Goal: Find specific page/section: Find specific page/section

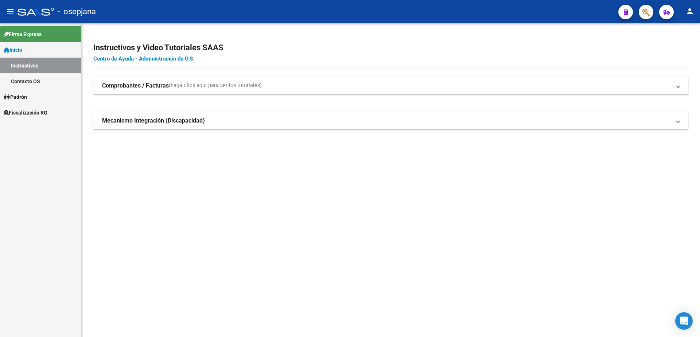
click at [43, 113] on span "Fiscalización RG" at bounding box center [26, 113] width 44 height 8
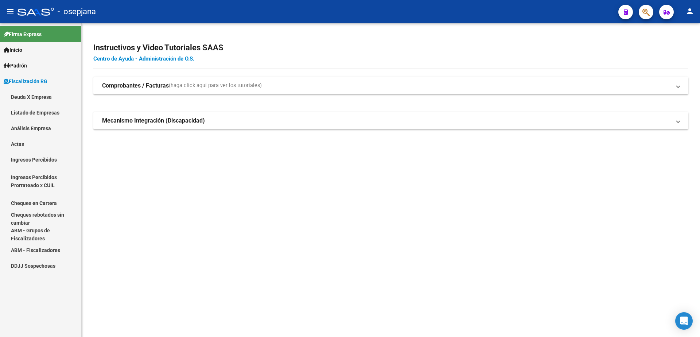
click at [48, 127] on link "Análisis Empresa" at bounding box center [40, 128] width 81 height 16
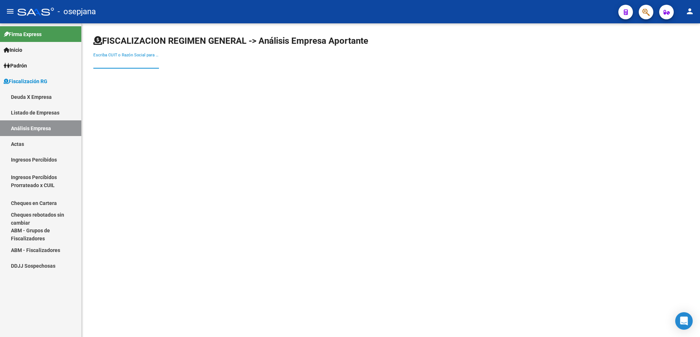
click at [142, 62] on input "Escriba CUIT o Razón Social para buscar" at bounding box center [126, 62] width 66 height 7
type input "jewe"
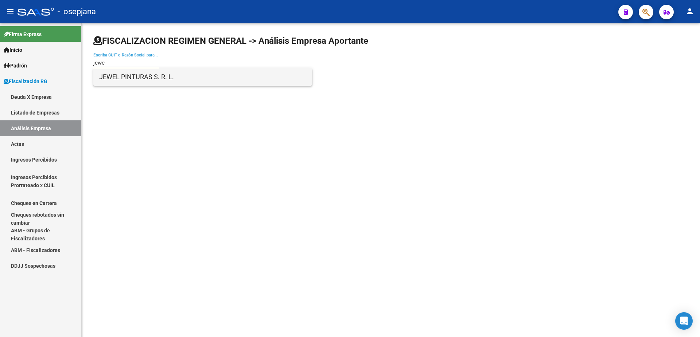
click at [148, 75] on span "JEWEL PINTURAS S. R. L." at bounding box center [202, 77] width 207 height 18
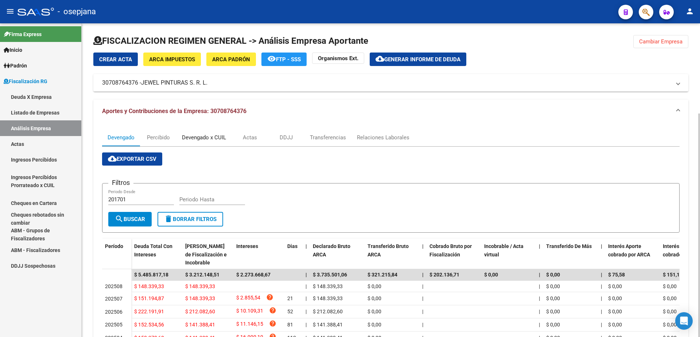
click at [208, 135] on div "Devengado x CUIL" at bounding box center [204, 138] width 44 height 8
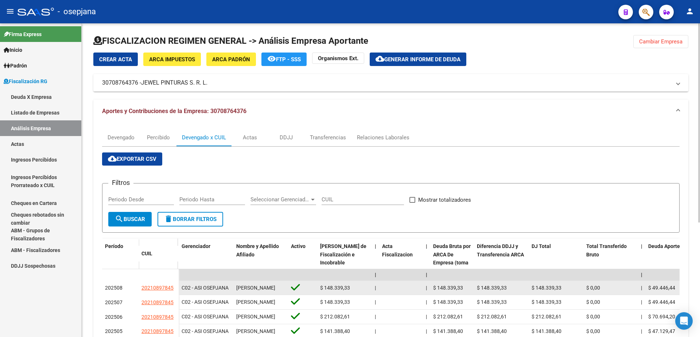
scroll to position [36, 0]
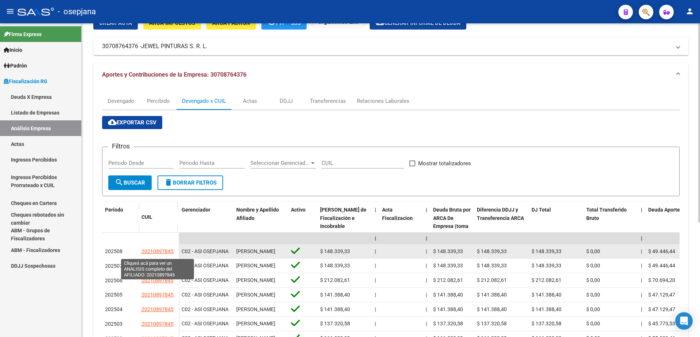
click at [165, 254] on span "20210897845" at bounding box center [158, 251] width 32 height 6
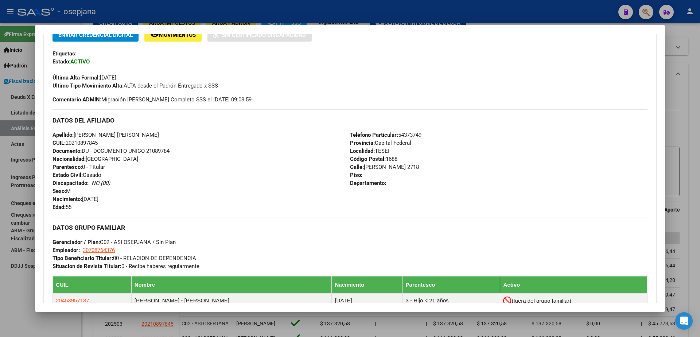
scroll to position [139, 0]
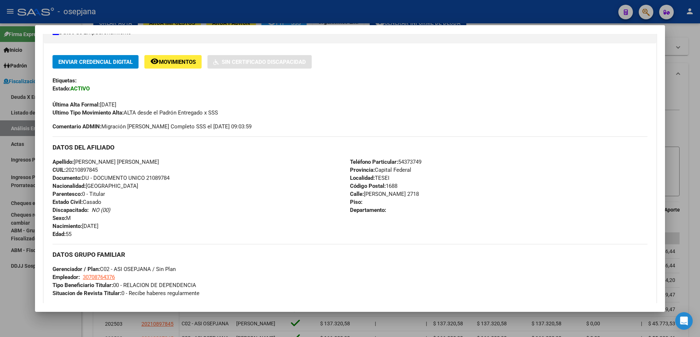
click at [20, 301] on div at bounding box center [350, 168] width 700 height 337
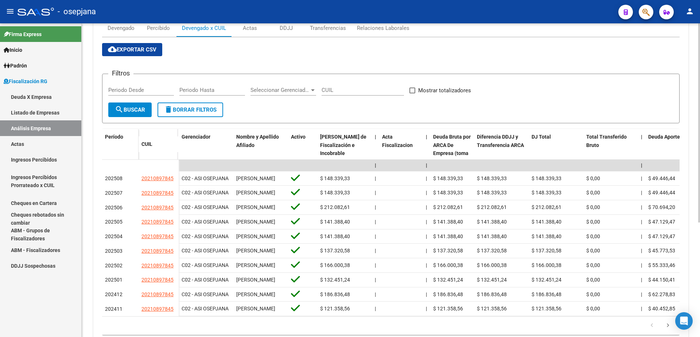
scroll to position [0, 0]
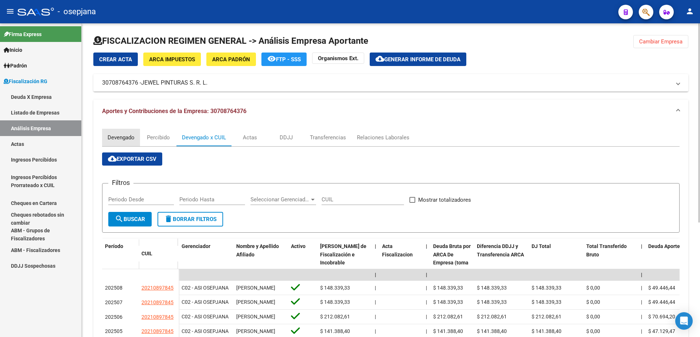
click at [116, 141] on div "Devengado" at bounding box center [121, 138] width 27 height 8
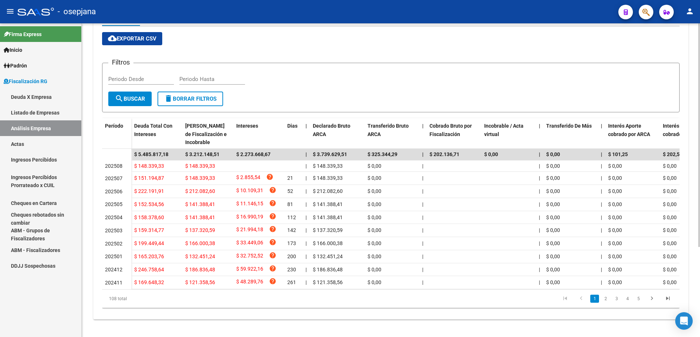
scroll to position [127, 0]
click at [607, 299] on link "2" at bounding box center [605, 299] width 9 height 8
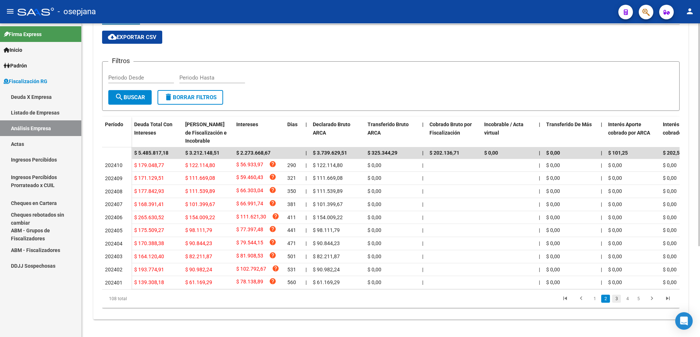
click at [616, 300] on link "3" at bounding box center [616, 299] width 9 height 8
click at [625, 302] on link "4" at bounding box center [627, 299] width 9 height 8
click at [627, 302] on link "5" at bounding box center [627, 299] width 9 height 8
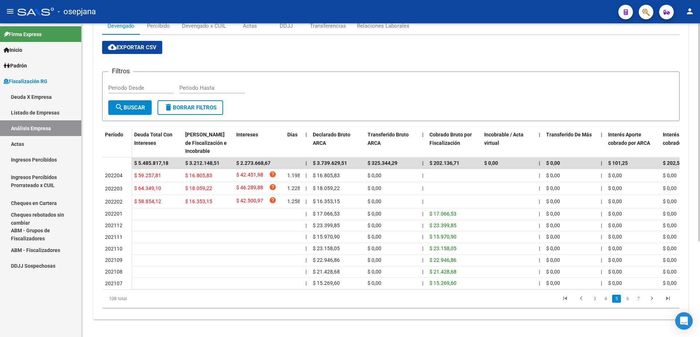
scroll to position [118, 0]
click at [567, 299] on icon "go to first page" at bounding box center [565, 299] width 9 height 9
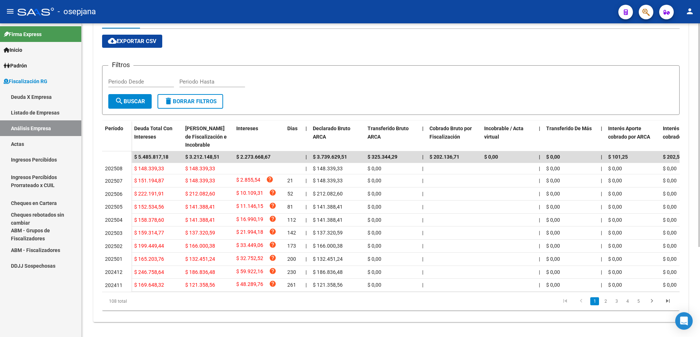
scroll to position [45, 0]
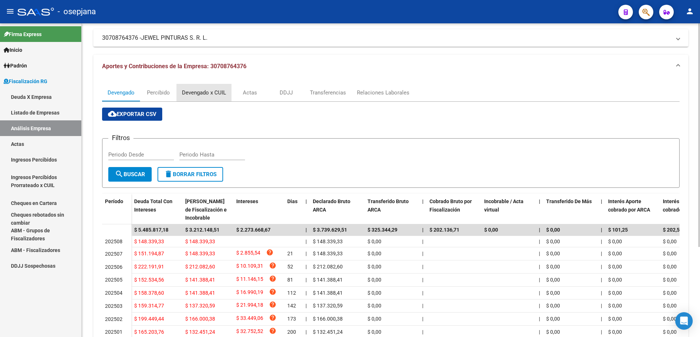
click at [208, 89] on div "Devengado x CUIL" at bounding box center [204, 93] width 44 height 8
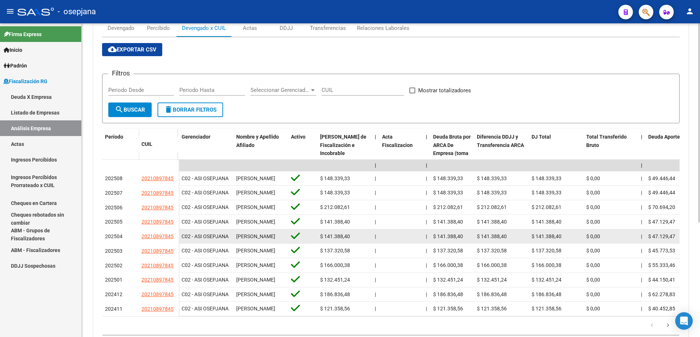
scroll to position [180, 0]
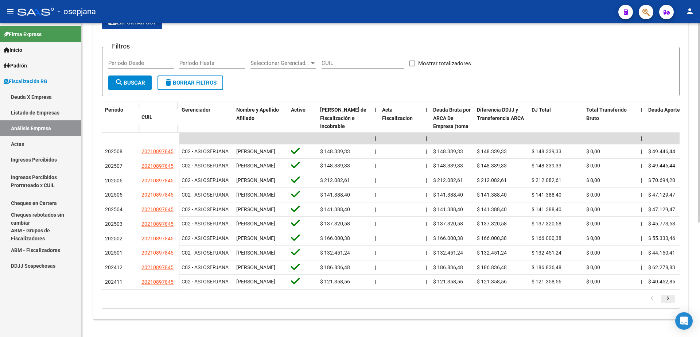
click at [666, 300] on icon "go to next page" at bounding box center [668, 299] width 9 height 9
click at [651, 301] on icon "go to previous page" at bounding box center [651, 299] width 9 height 9
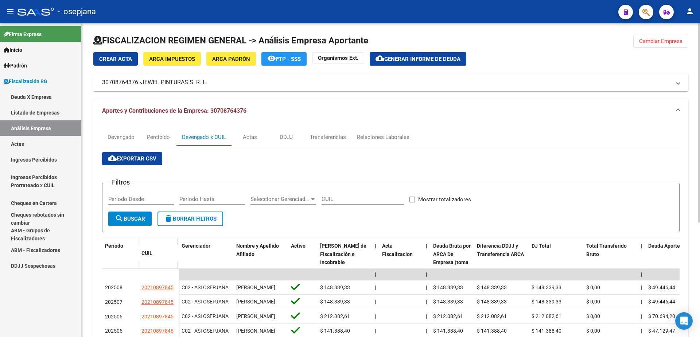
scroll to position [0, 0]
click at [128, 141] on div "Devengado" at bounding box center [121, 138] width 27 height 8
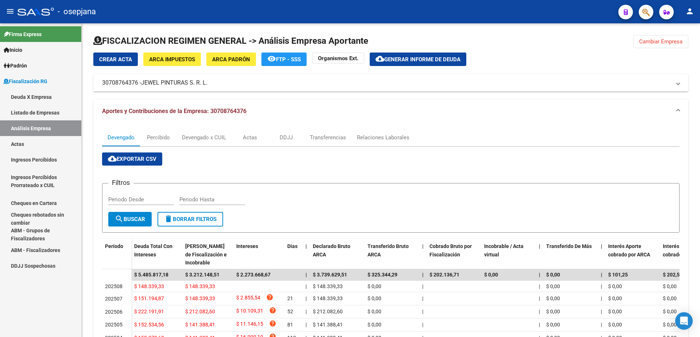
click at [29, 146] on link "Actas" at bounding box center [40, 144] width 81 height 16
click at [45, 130] on link "Análisis Empresa" at bounding box center [40, 128] width 81 height 16
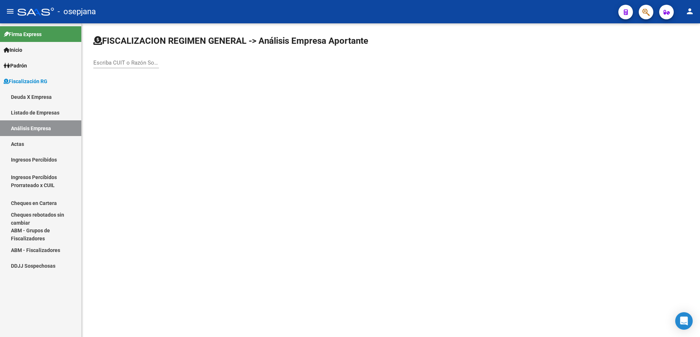
click at [123, 67] on div "Escriba CUIT o Razón Social para buscar" at bounding box center [126, 61] width 66 height 16
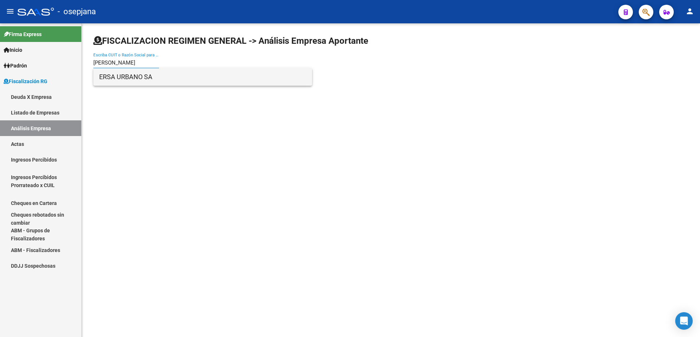
type input "ersa urba"
click at [143, 74] on span "ERSA URBANO SA" at bounding box center [202, 77] width 207 height 18
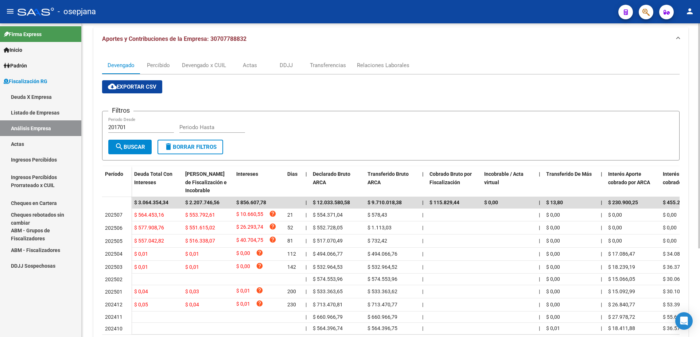
scroll to position [73, 0]
click at [37, 145] on link "Actas" at bounding box center [40, 144] width 81 height 16
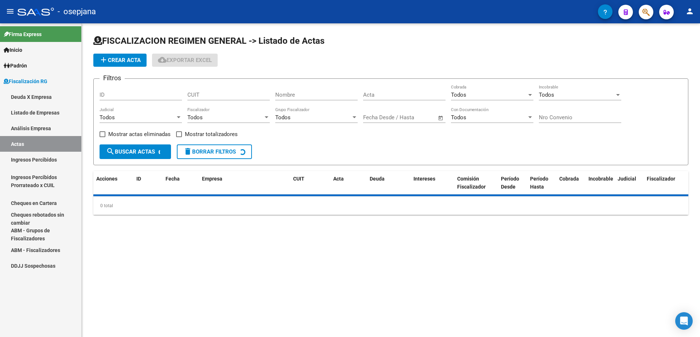
click at [50, 131] on link "Análisis Empresa" at bounding box center [40, 128] width 81 height 16
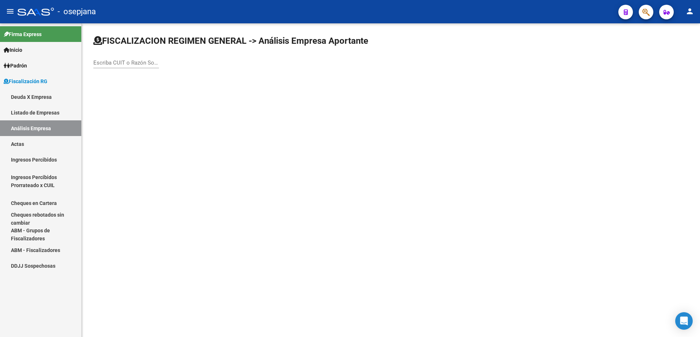
click at [119, 65] on input "Escriba CUIT o Razón Social para buscar" at bounding box center [126, 62] width 66 height 7
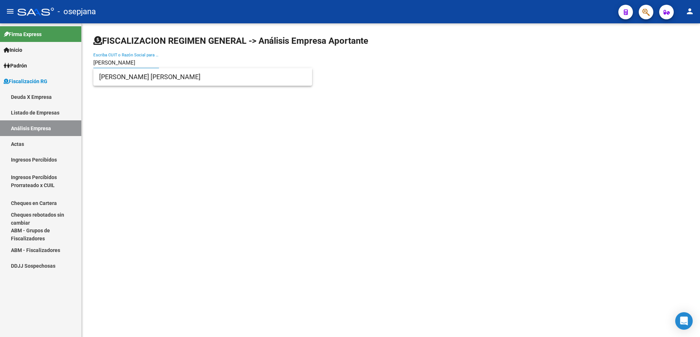
type input "rodriguez adriana"
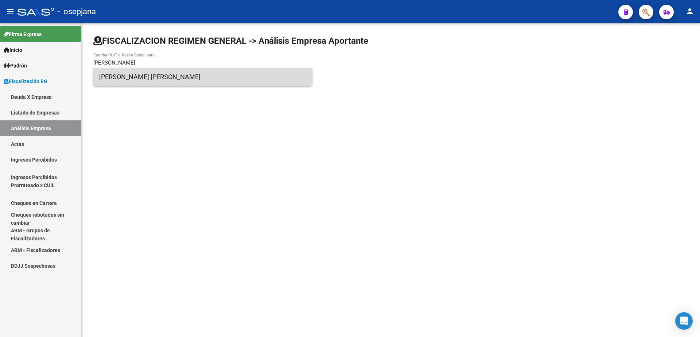
click at [192, 84] on span "RODRIGUEZ ADRIANA MABEL" at bounding box center [202, 77] width 207 height 18
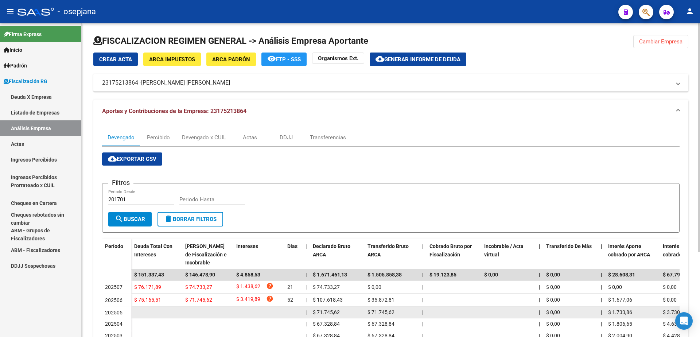
scroll to position [36, 0]
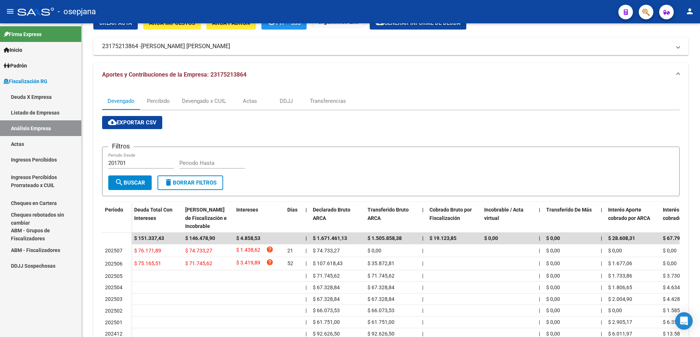
click at [40, 140] on link "Actas" at bounding box center [40, 144] width 81 height 16
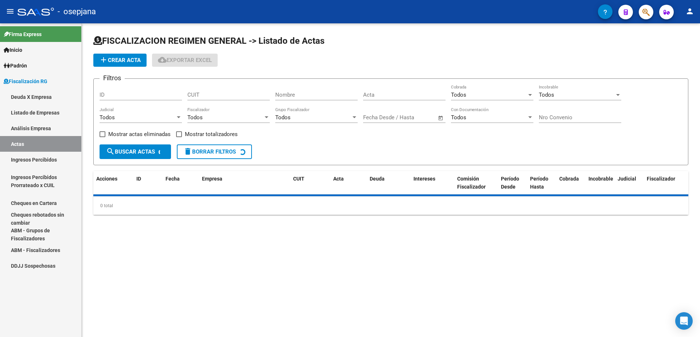
click at [48, 132] on link "Análisis Empresa" at bounding box center [40, 128] width 81 height 16
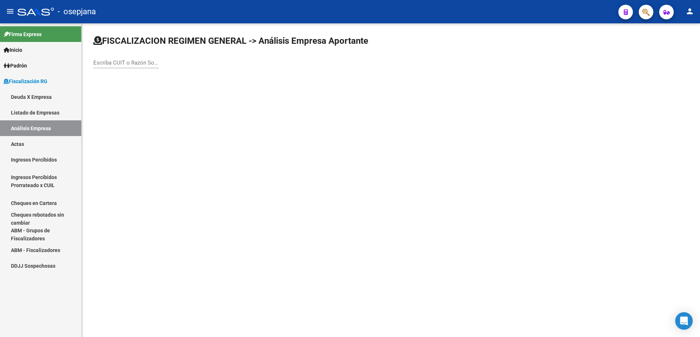
click at [128, 54] on div "Escriba CUIT o Razón Social para buscar" at bounding box center [126, 61] width 66 height 16
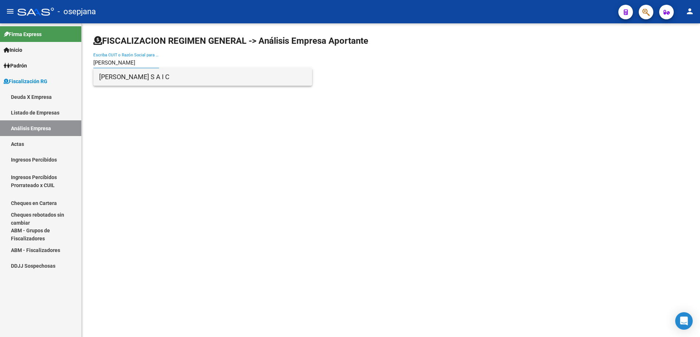
type input "[PERSON_NAME]"
click at [147, 82] on span "[PERSON_NAME] S A I C" at bounding box center [202, 77] width 207 height 18
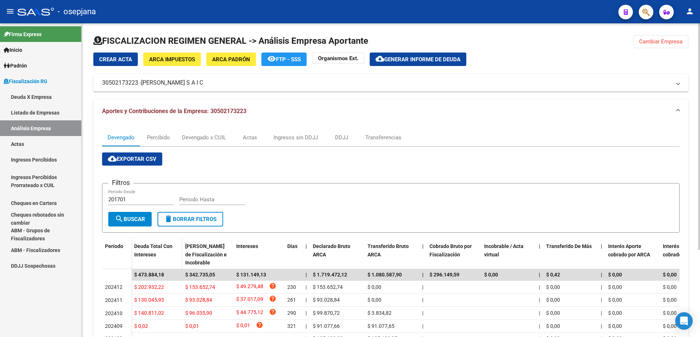
scroll to position [36, 0]
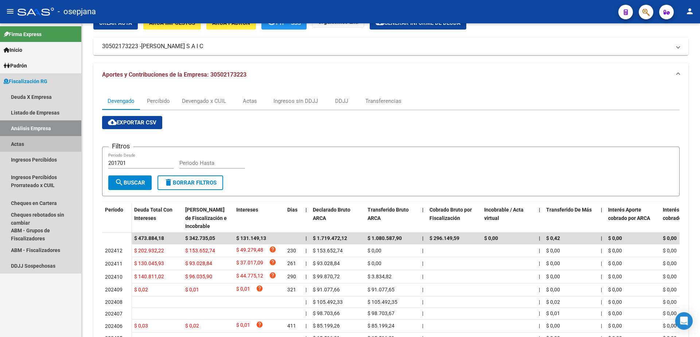
click at [45, 131] on link "Análisis Empresa" at bounding box center [40, 128] width 81 height 16
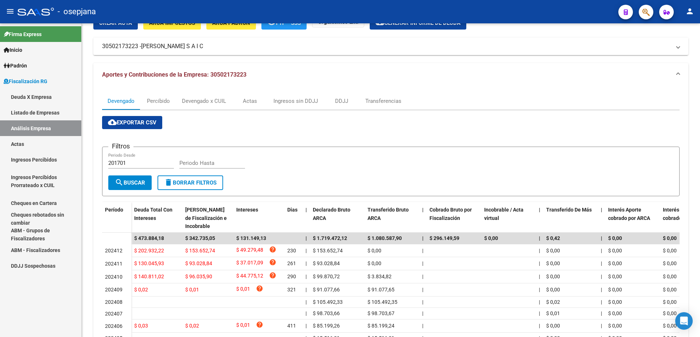
click at [34, 143] on link "Actas" at bounding box center [40, 144] width 81 height 16
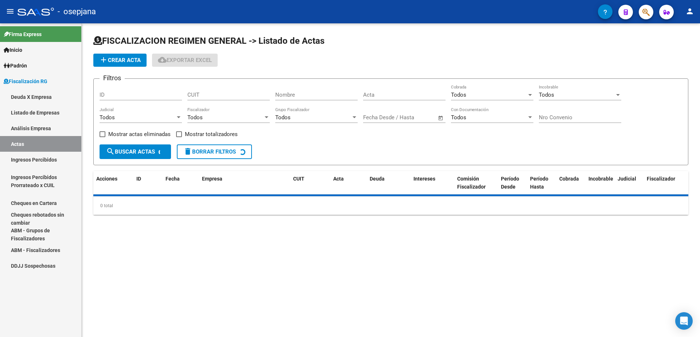
click at [40, 131] on link "Análisis Empresa" at bounding box center [40, 128] width 81 height 16
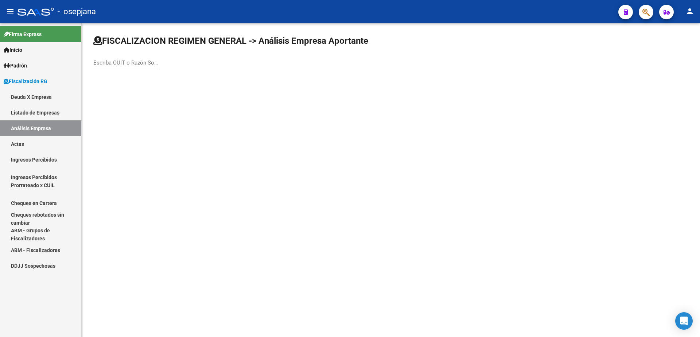
click at [119, 60] on input "Escriba CUIT o Razón Social para buscar" at bounding box center [126, 62] width 66 height 7
type input "canber"
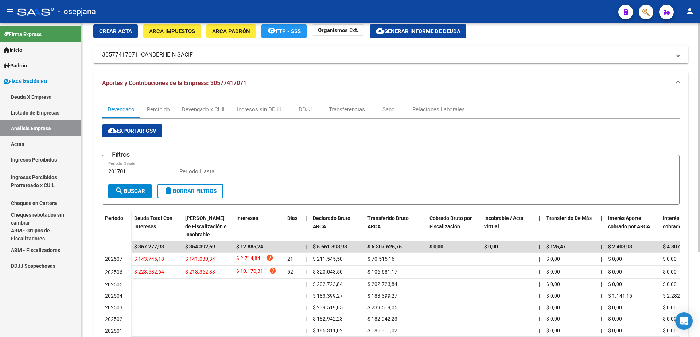
scroll to position [73, 0]
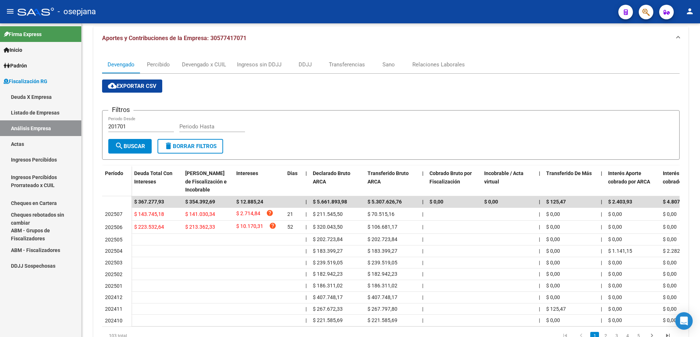
click at [35, 142] on link "Actas" at bounding box center [40, 144] width 81 height 16
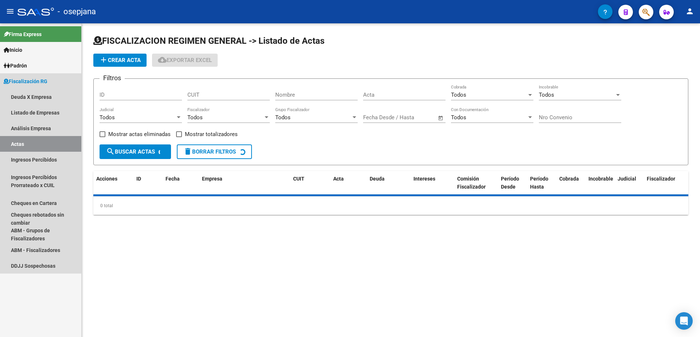
click at [42, 129] on link "Análisis Empresa" at bounding box center [40, 128] width 81 height 16
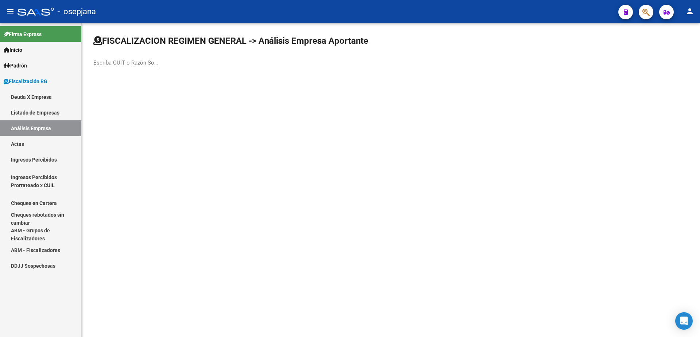
click at [107, 61] on input "Escriba CUIT o Razón Social para buscar" at bounding box center [126, 62] width 66 height 7
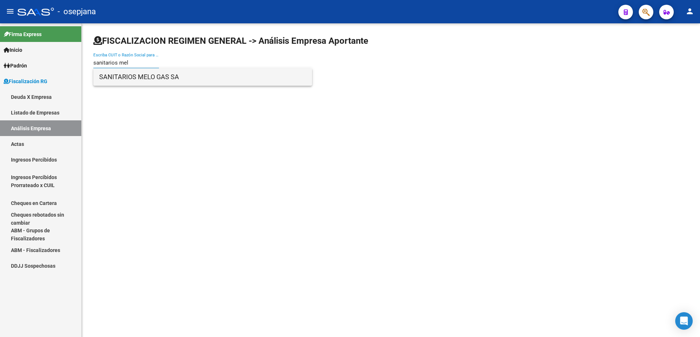
type input "sanitarios mel"
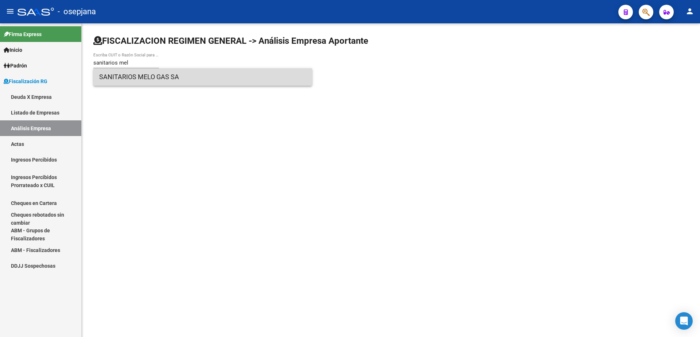
click at [148, 72] on span "SANITARIOS MELO GAS SA" at bounding box center [202, 77] width 207 height 18
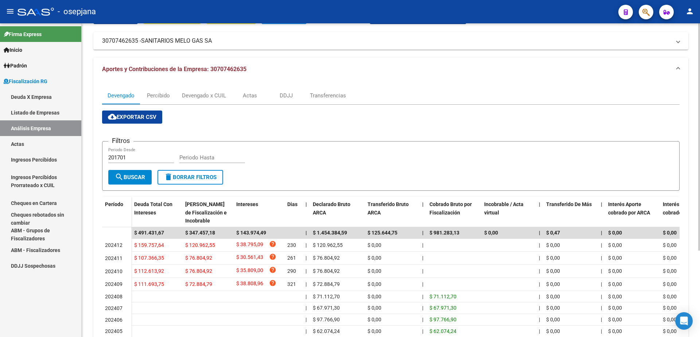
scroll to position [73, 0]
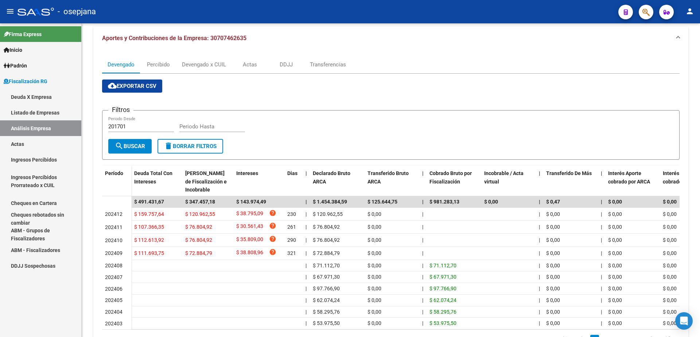
click at [19, 139] on link "Actas" at bounding box center [40, 144] width 81 height 16
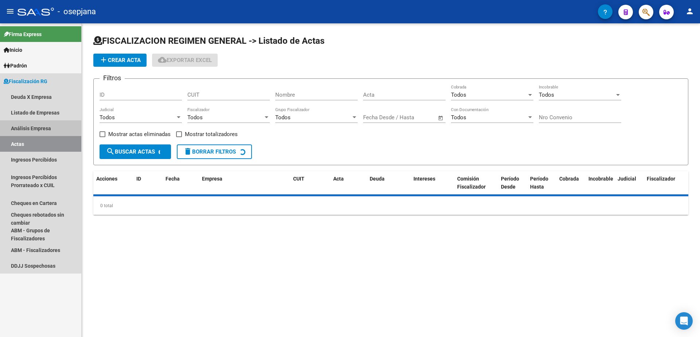
click at [33, 129] on link "Análisis Empresa" at bounding box center [40, 128] width 81 height 16
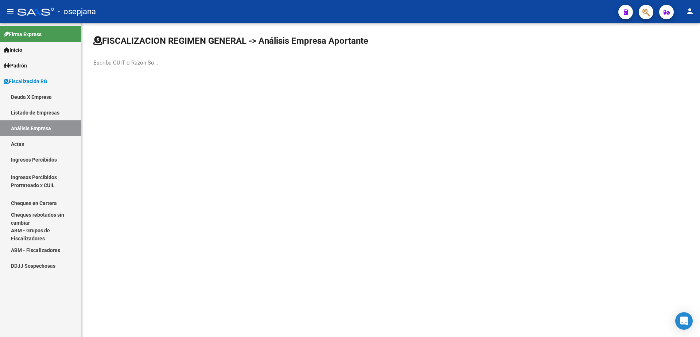
click at [119, 64] on input "Escriba CUIT o Razón Social para buscar" at bounding box center [126, 62] width 66 height 7
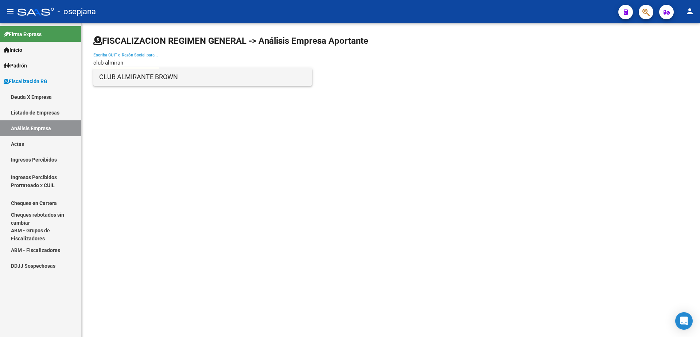
type input "club almiran"
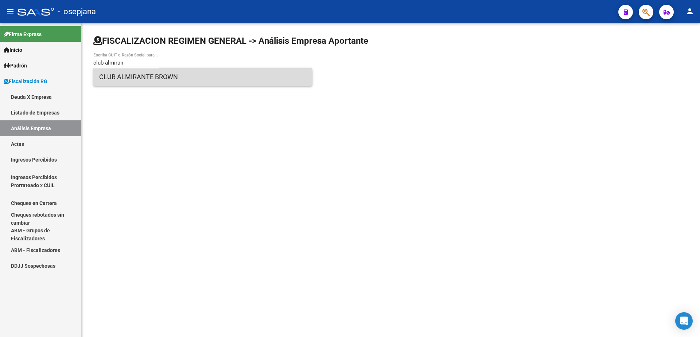
click at [150, 78] on span "CLUB ALMIRANTE BROWN" at bounding box center [202, 77] width 207 height 18
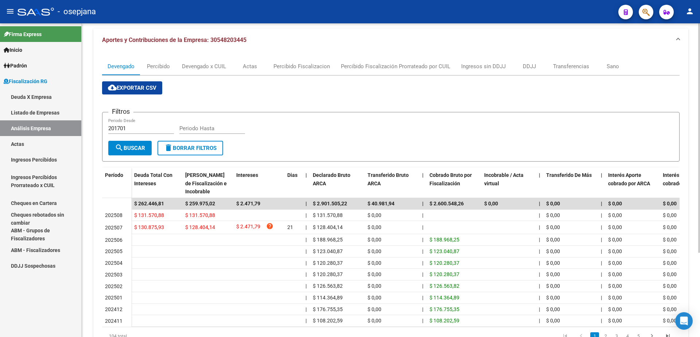
scroll to position [73, 0]
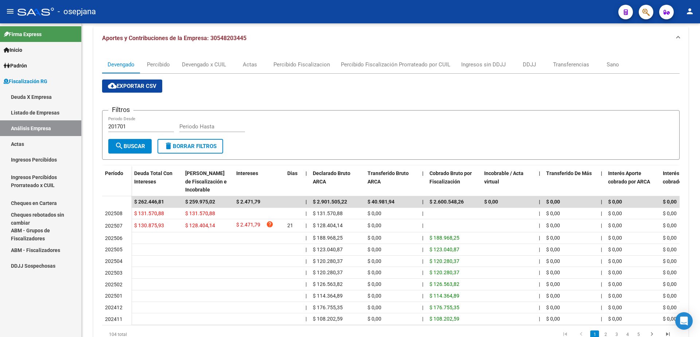
click at [39, 142] on link "Actas" at bounding box center [40, 144] width 81 height 16
click at [46, 127] on link "Análisis Empresa" at bounding box center [40, 128] width 81 height 16
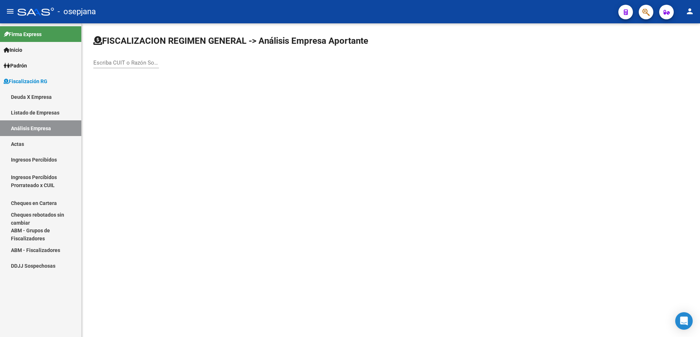
click at [123, 66] on input "Escriba CUIT o Razón Social para buscar" at bounding box center [126, 62] width 66 height 7
type input "corpus s"
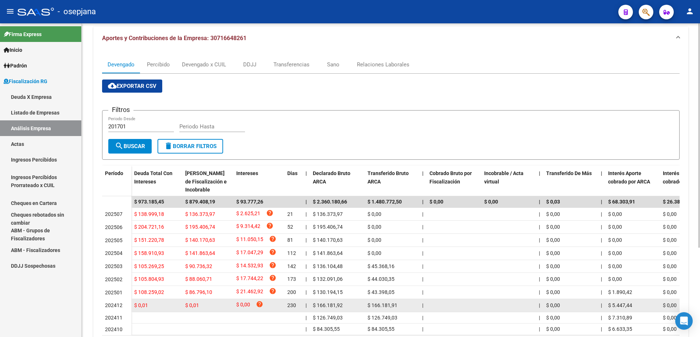
scroll to position [36, 0]
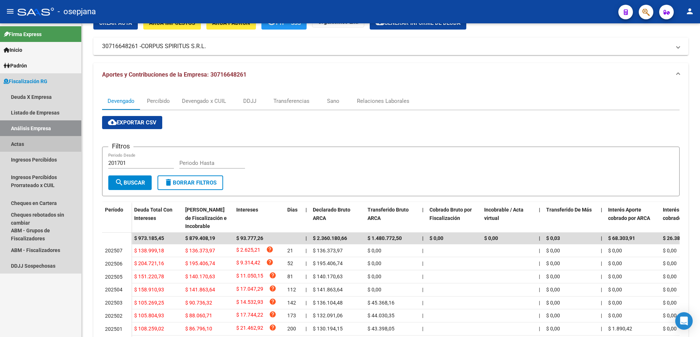
click at [31, 148] on link "Actas" at bounding box center [40, 144] width 81 height 16
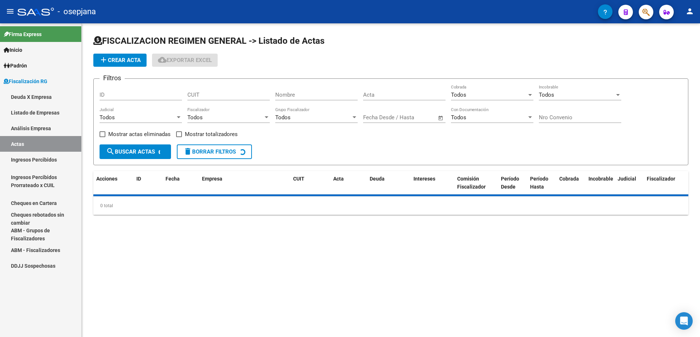
click at [45, 127] on link "Análisis Empresa" at bounding box center [40, 128] width 81 height 16
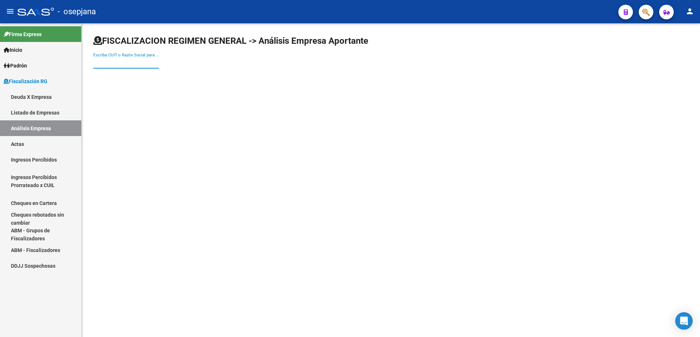
click at [142, 63] on input "Escriba CUIT o Razón Social para buscar" at bounding box center [126, 62] width 66 height 7
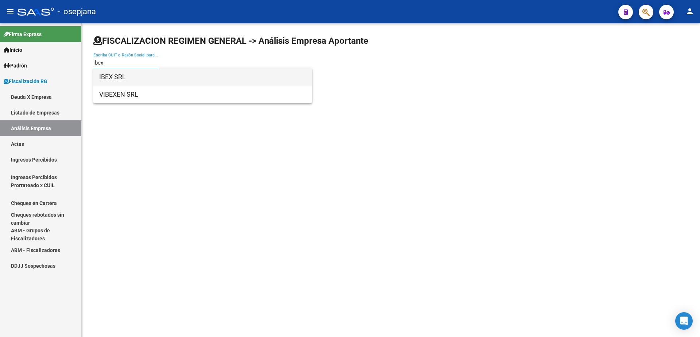
type input "ibex"
click at [152, 83] on span "IBEX SRL" at bounding box center [202, 77] width 207 height 18
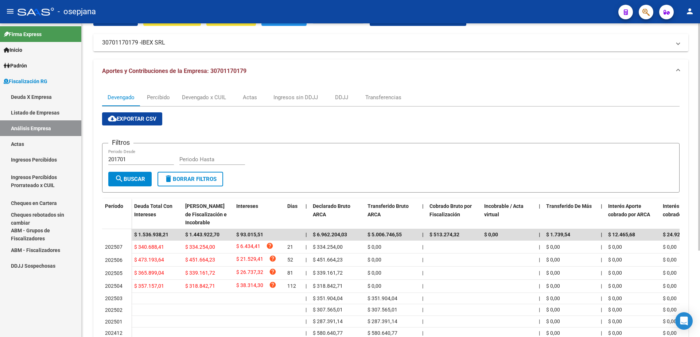
scroll to position [73, 0]
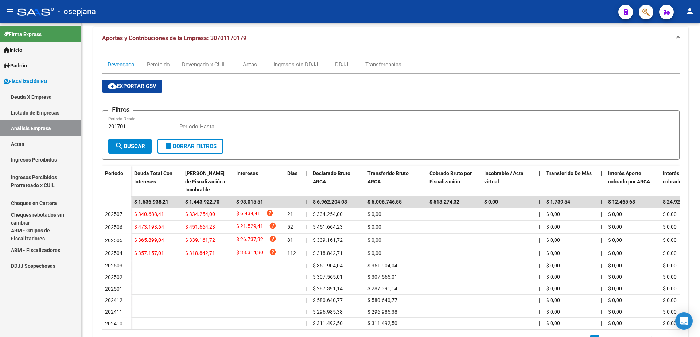
click at [23, 143] on link "Actas" at bounding box center [40, 144] width 81 height 16
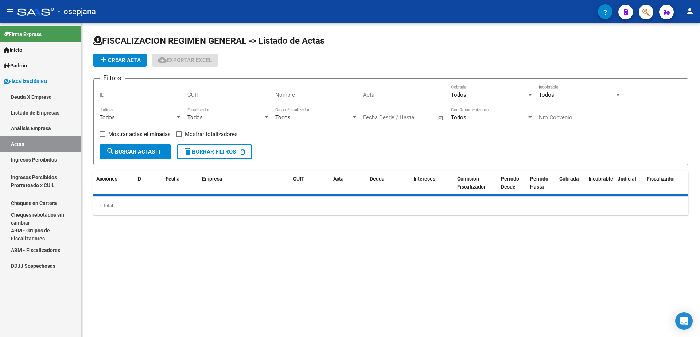
click at [32, 129] on link "Análisis Empresa" at bounding box center [40, 128] width 81 height 16
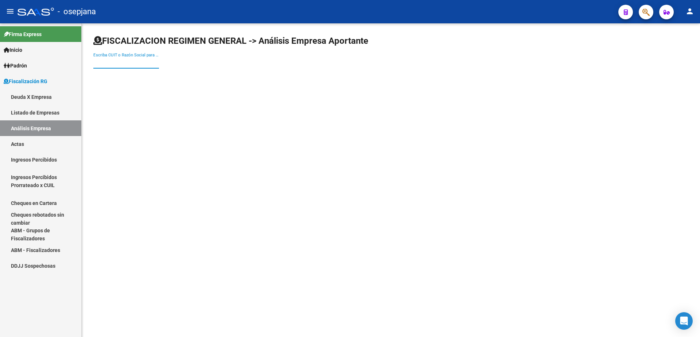
click at [109, 64] on input "Escriba CUIT o Razón Social para buscar" at bounding box center [126, 62] width 66 height 7
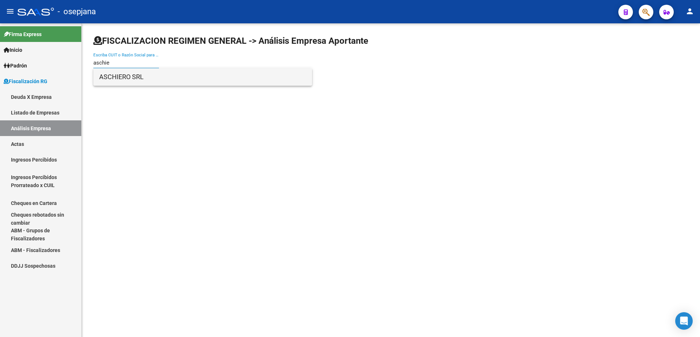
type input "aschie"
click at [125, 73] on span "ASCHIERO SRL" at bounding box center [202, 77] width 207 height 18
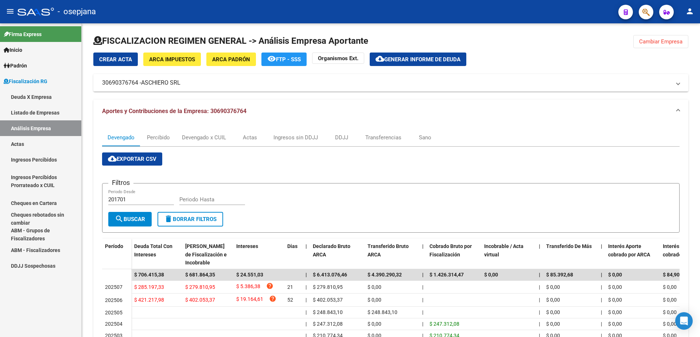
click at [22, 143] on link "Actas" at bounding box center [40, 144] width 81 height 16
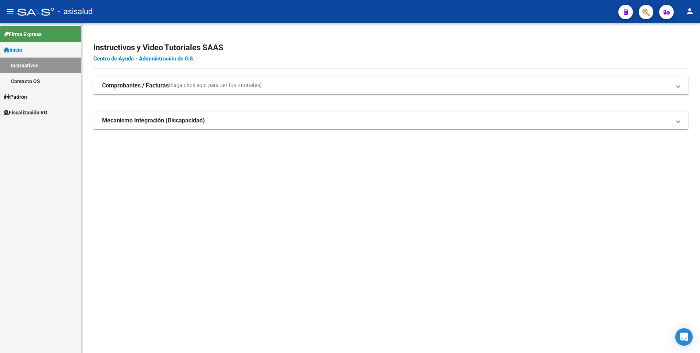
click at [38, 113] on span "Fiscalización RG" at bounding box center [26, 113] width 44 height 8
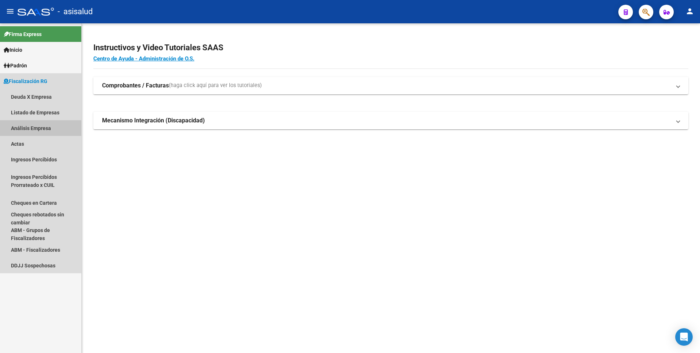
click at [51, 129] on link "Análisis Empresa" at bounding box center [40, 128] width 81 height 16
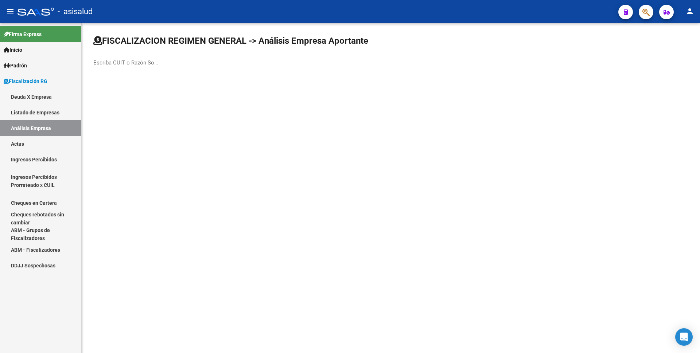
click at [139, 63] on input "Escriba CUIT o Razón Social para buscar" at bounding box center [126, 62] width 66 height 7
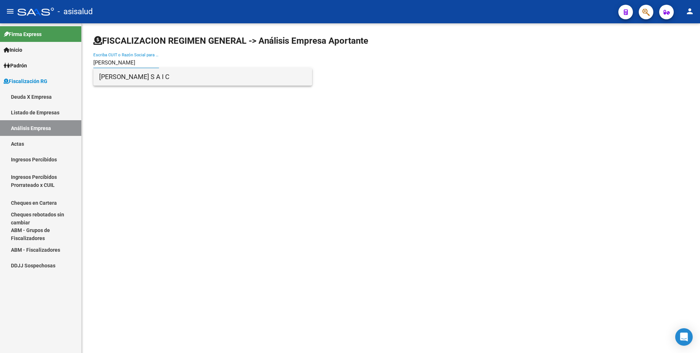
type input "[PERSON_NAME]"
click at [142, 77] on span "[PERSON_NAME] S A I C" at bounding box center [202, 77] width 207 height 18
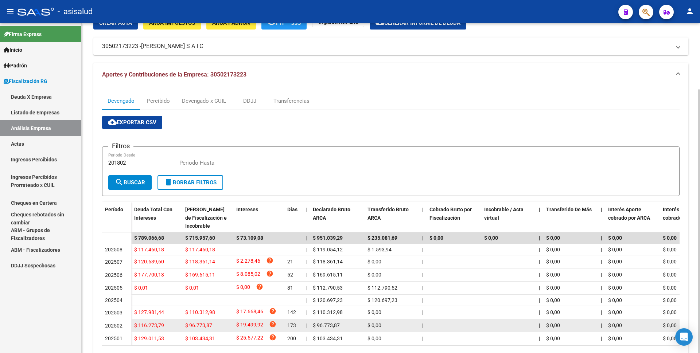
scroll to position [73, 0]
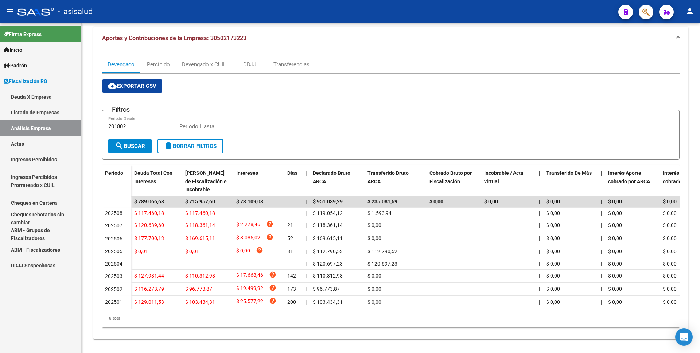
click at [38, 143] on link "Actas" at bounding box center [40, 144] width 81 height 16
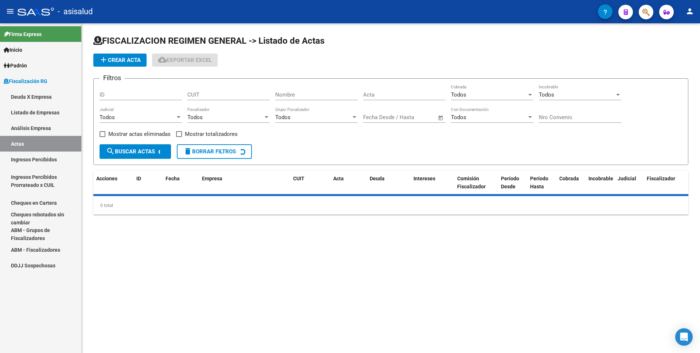
click at [43, 127] on link "Análisis Empresa" at bounding box center [40, 128] width 81 height 16
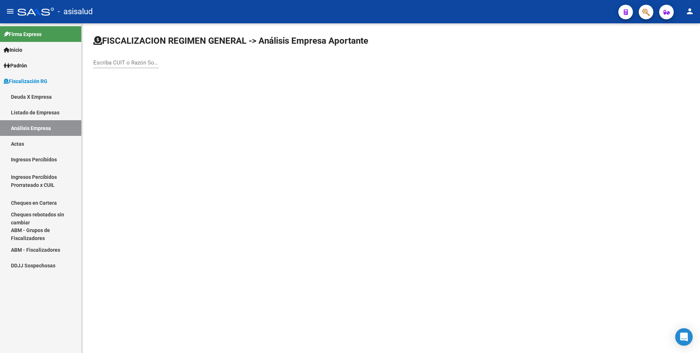
click at [126, 59] on div "Escriba CUIT o Razón Social para buscar" at bounding box center [126, 61] width 66 height 16
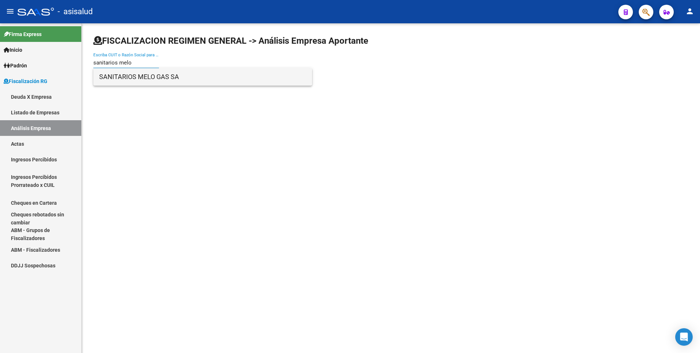
type input "sanitarios melo"
click at [130, 75] on span "SANITARIOS MELO GAS SA" at bounding box center [202, 77] width 207 height 18
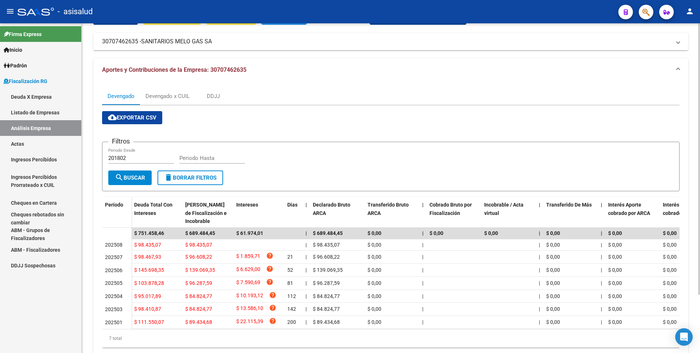
scroll to position [71, 0]
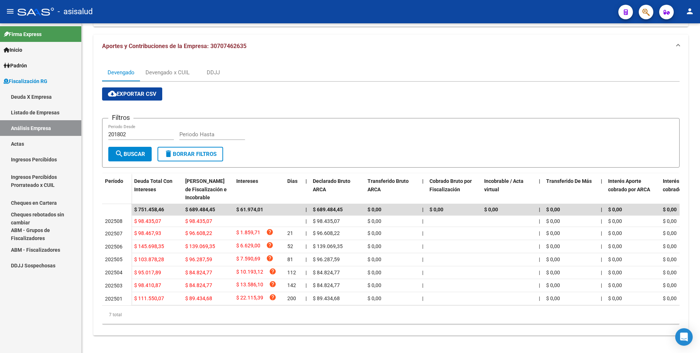
click at [21, 145] on link "Actas" at bounding box center [40, 144] width 81 height 16
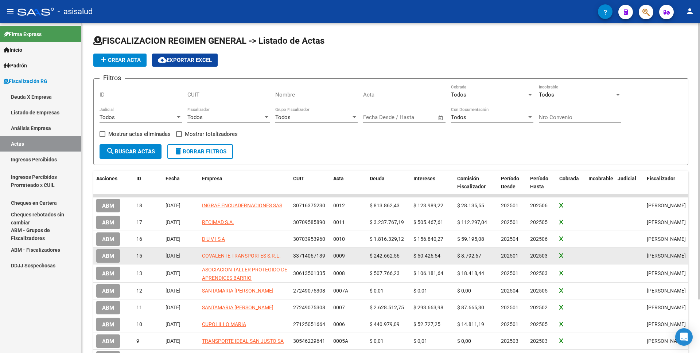
scroll to position [64, 0]
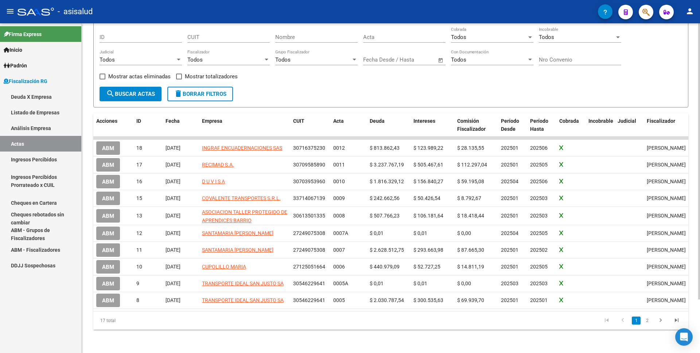
click at [648, 324] on link "2" at bounding box center [647, 321] width 9 height 8
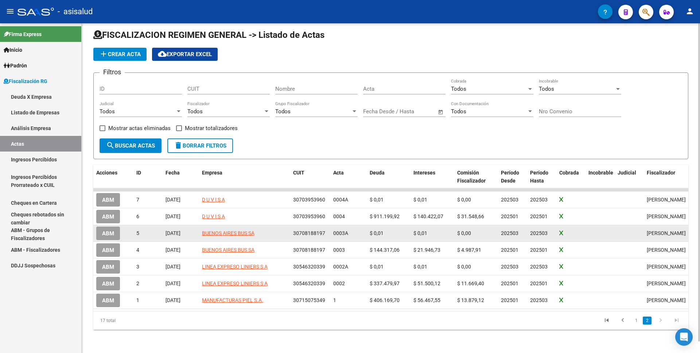
scroll to position [0, 0]
